Goal: Find specific page/section: Find specific page/section

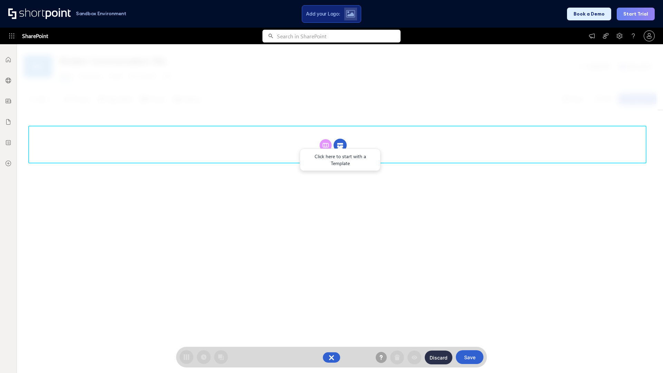
click at [340, 145] on circle at bounding box center [340, 145] width 13 height 13
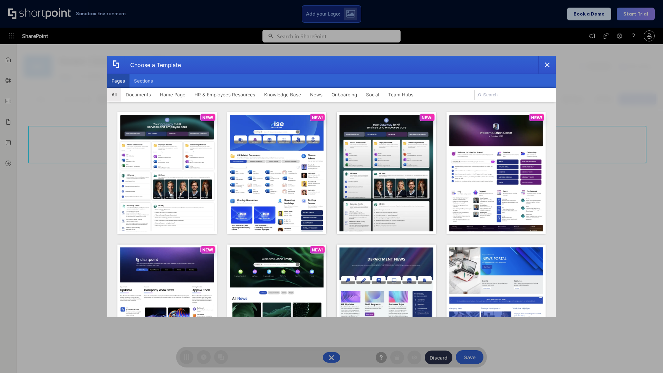
click at [118, 81] on button "Pages" at bounding box center [118, 81] width 22 height 14
type input "Intranet Layout 1"
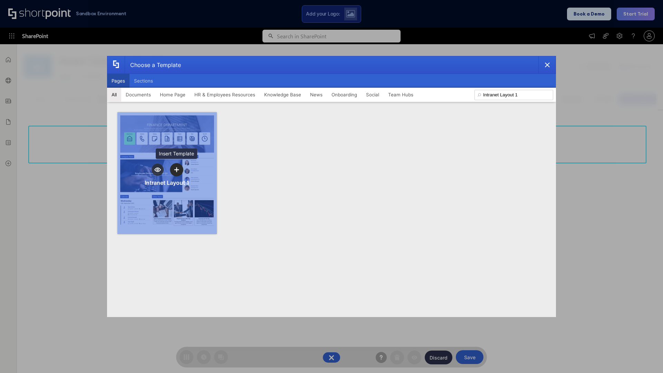
click at [177, 170] on icon "template selector" at bounding box center [176, 169] width 5 height 5
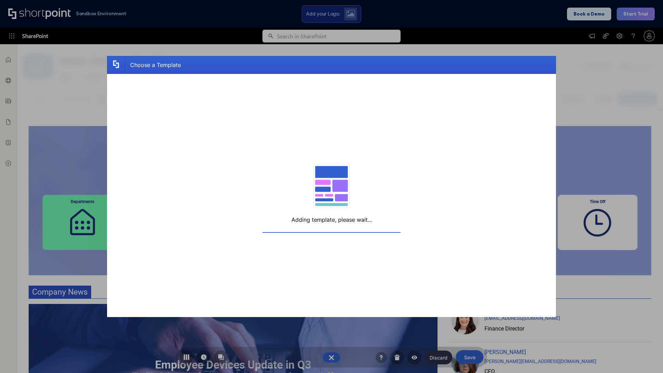
scroll to position [5, 5]
